Goal: Check status

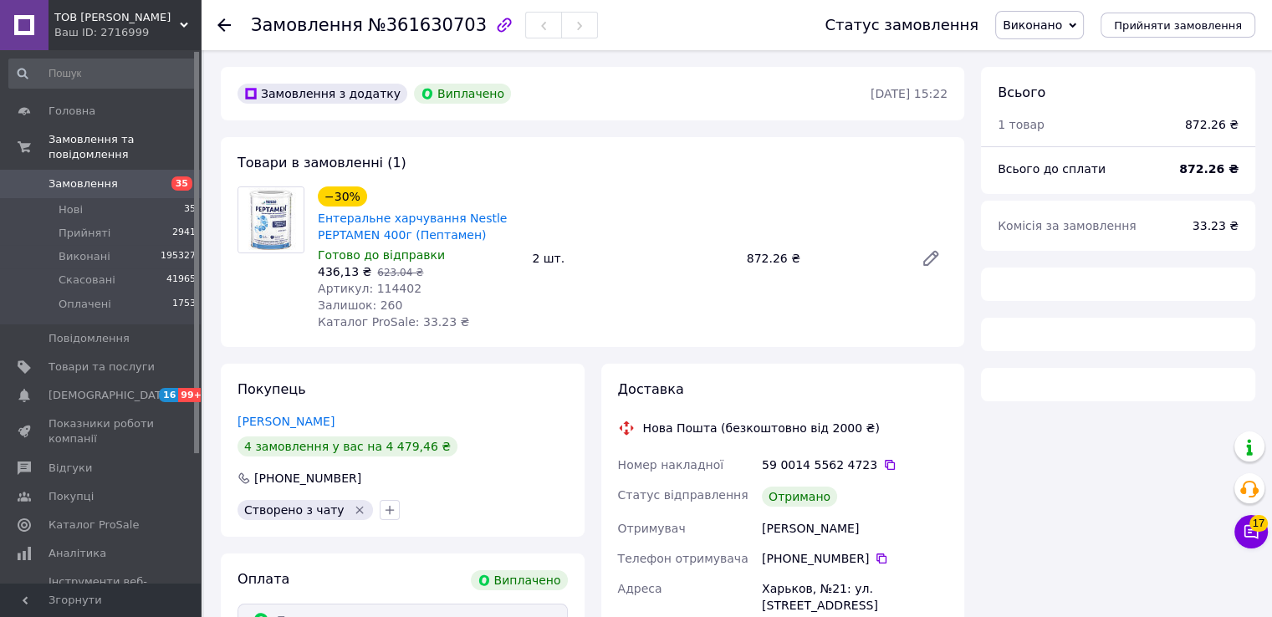
click at [225, 23] on icon at bounding box center [223, 24] width 13 height 13
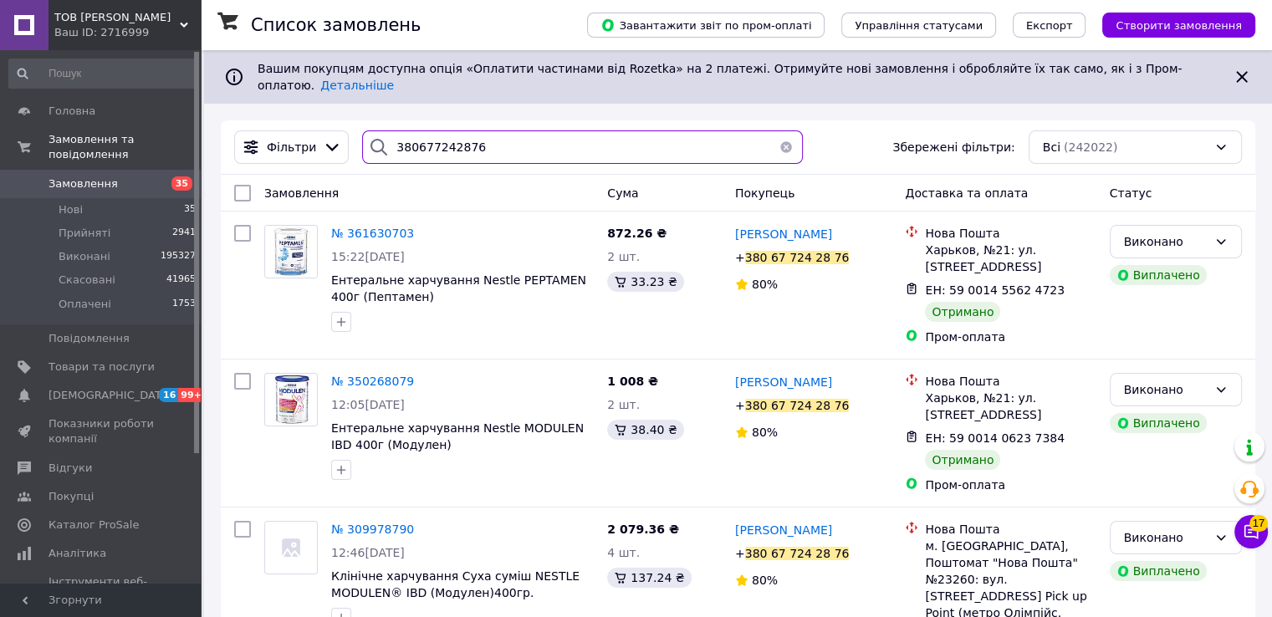
click at [482, 134] on input "380677242876" at bounding box center [582, 146] width 441 height 33
type input "3"
